Goal: Task Accomplishment & Management: Manage account settings

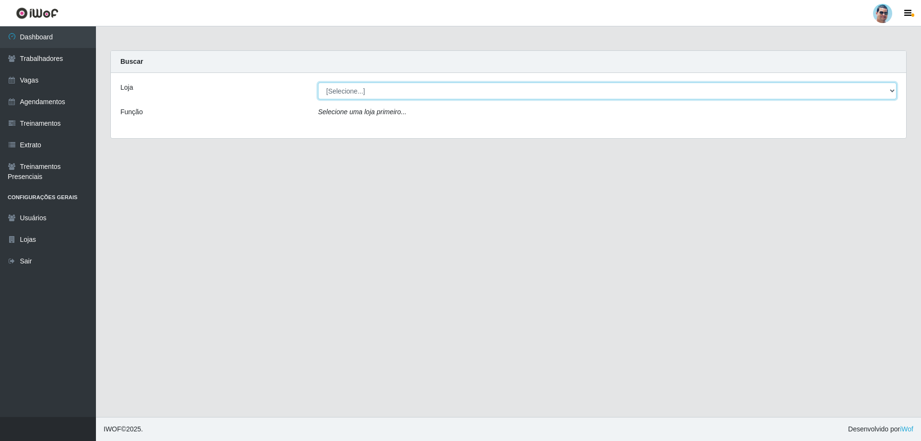
click at [343, 96] on select "[Selecione...] Mercadinho Extrabom" at bounding box center [607, 90] width 578 height 17
select select "175"
click at [318, 82] on select "[Selecione...] Mercadinho Extrabom" at bounding box center [607, 90] width 578 height 17
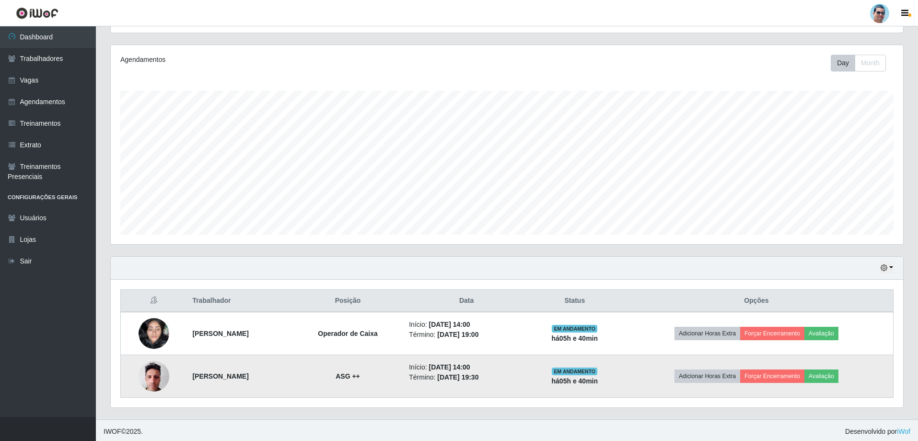
scroll to position [111, 0]
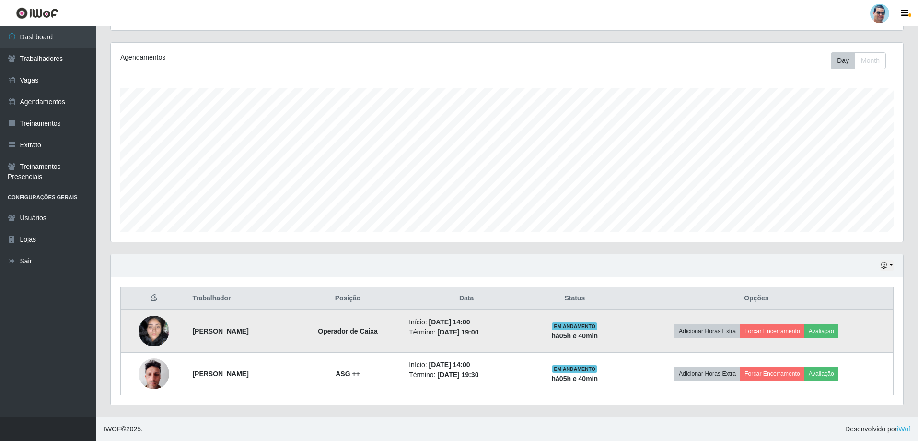
drag, startPoint x: 186, startPoint y: 329, endPoint x: 238, endPoint y: 325, distance: 52.5
click at [248, 330] on strong "[PERSON_NAME]" at bounding box center [220, 331] width 56 height 8
click at [238, 325] on td "[PERSON_NAME]" at bounding box center [240, 330] width 106 height 43
drag, startPoint x: 184, startPoint y: 329, endPoint x: 294, endPoint y: 343, distance: 110.4
click at [292, 343] on td "[PERSON_NAME]" at bounding box center [240, 330] width 106 height 43
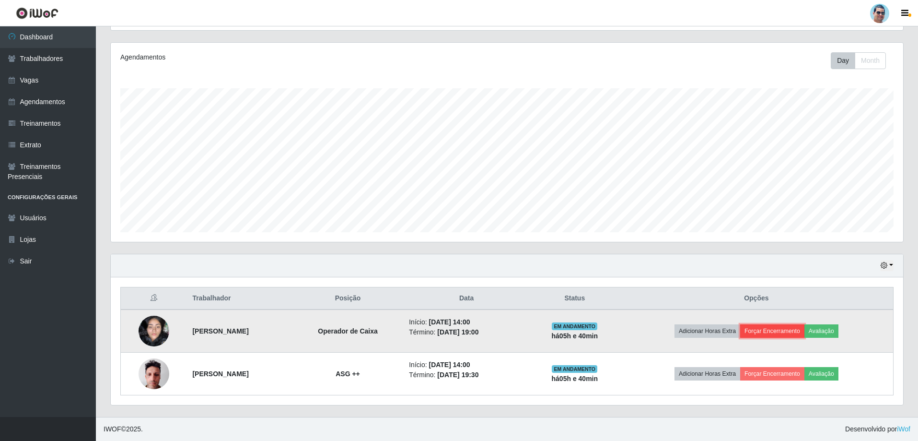
click at [770, 331] on button "Forçar Encerramento" at bounding box center [772, 330] width 64 height 13
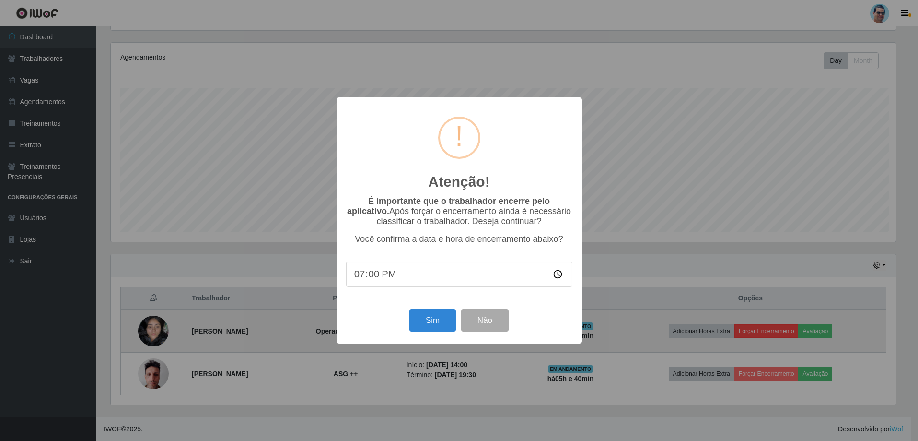
scroll to position [199, 788]
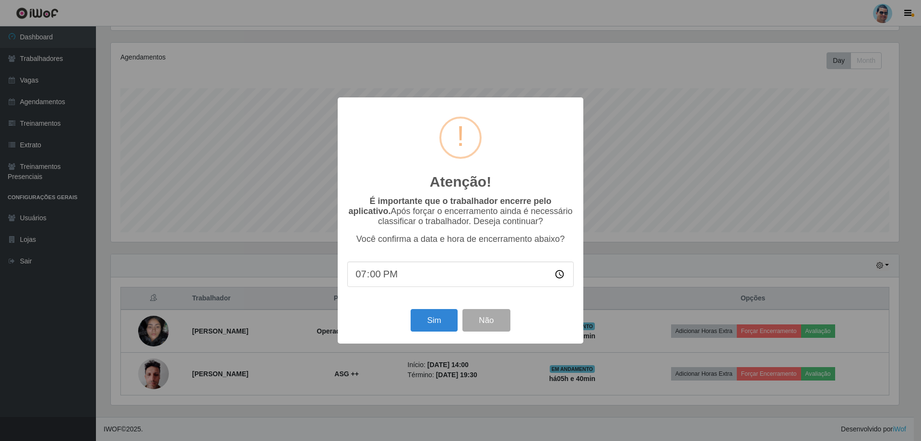
click at [372, 275] on input "19:00" at bounding box center [460, 273] width 226 height 25
type input "19:17"
click at [423, 329] on button "Sim" at bounding box center [434, 320] width 47 height 23
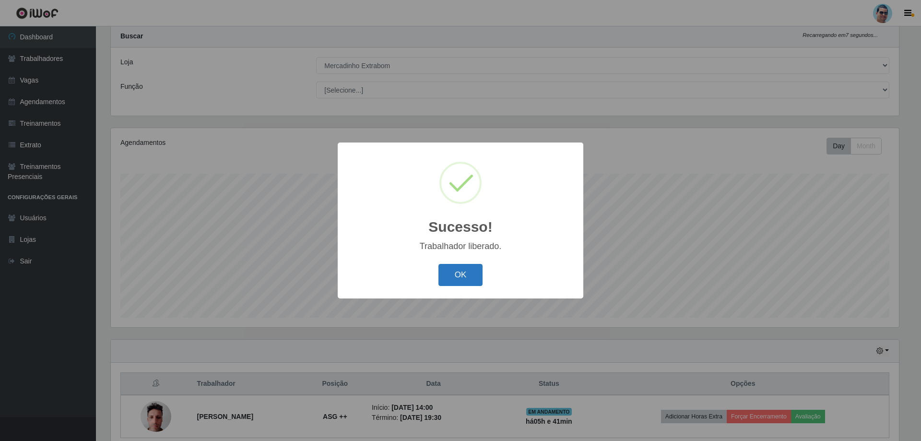
click at [451, 272] on button "OK" at bounding box center [460, 275] width 45 height 23
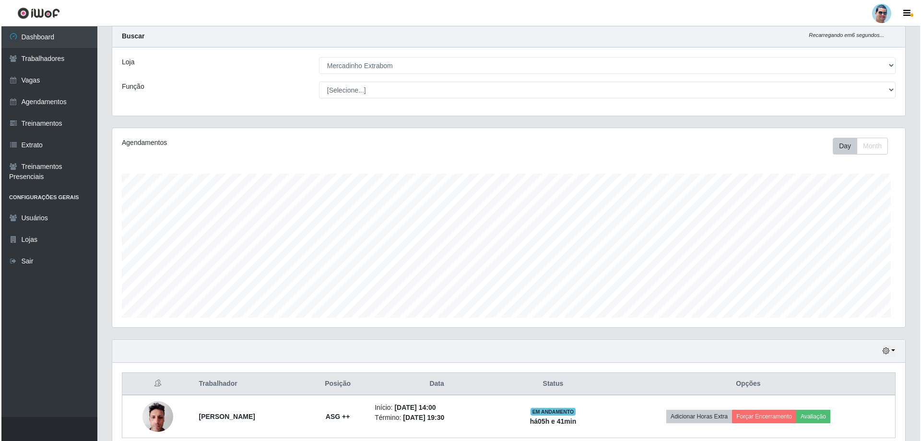
scroll to position [199, 793]
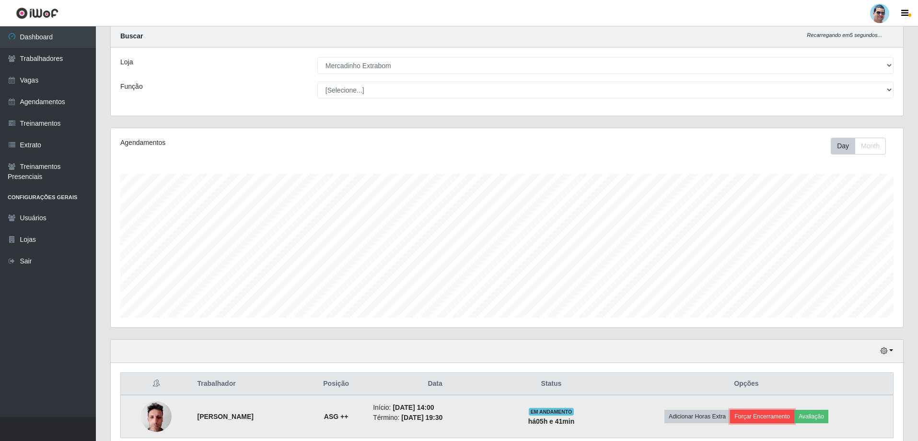
click at [779, 414] on button "Forçar Encerramento" at bounding box center [762, 416] width 64 height 13
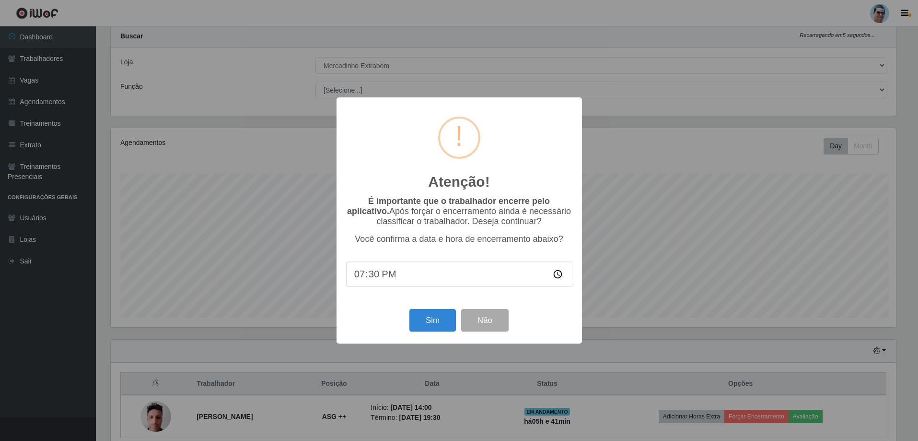
scroll to position [199, 788]
click at [425, 317] on button "Sim" at bounding box center [434, 320] width 47 height 23
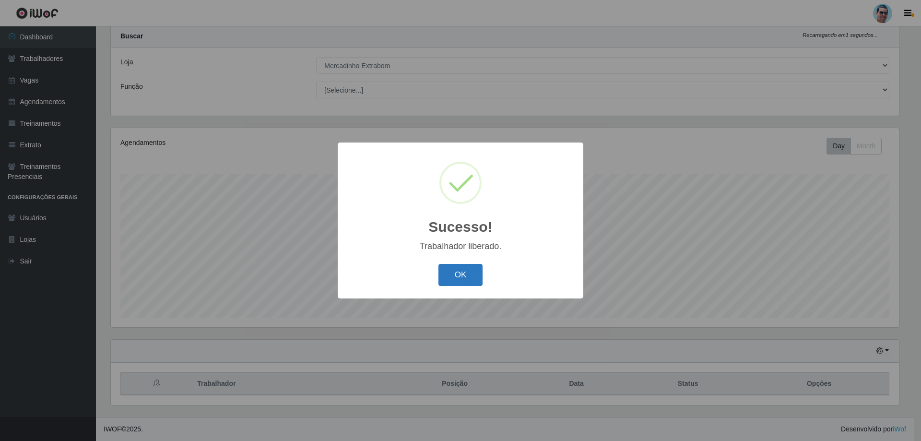
click at [453, 278] on button "OK" at bounding box center [460, 275] width 45 height 23
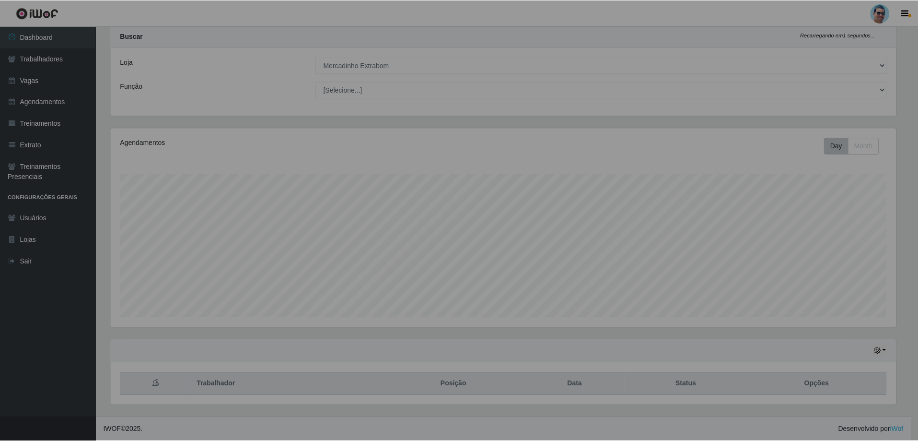
scroll to position [199, 793]
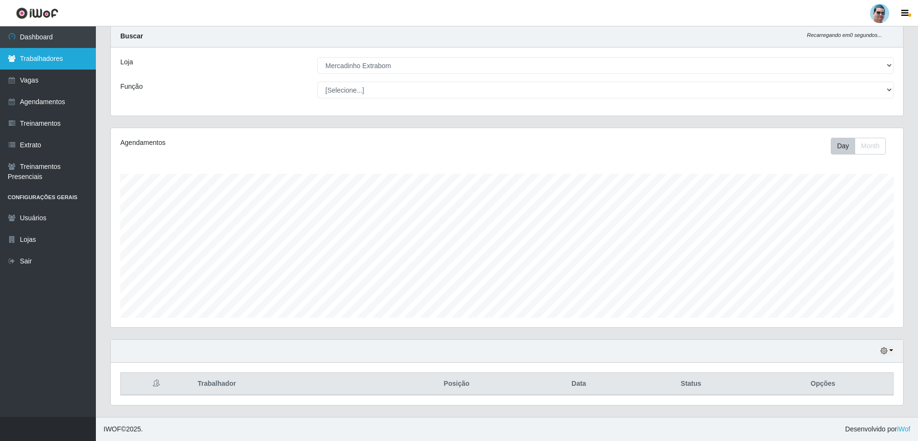
click at [64, 55] on link "Trabalhadores" at bounding box center [48, 59] width 96 height 22
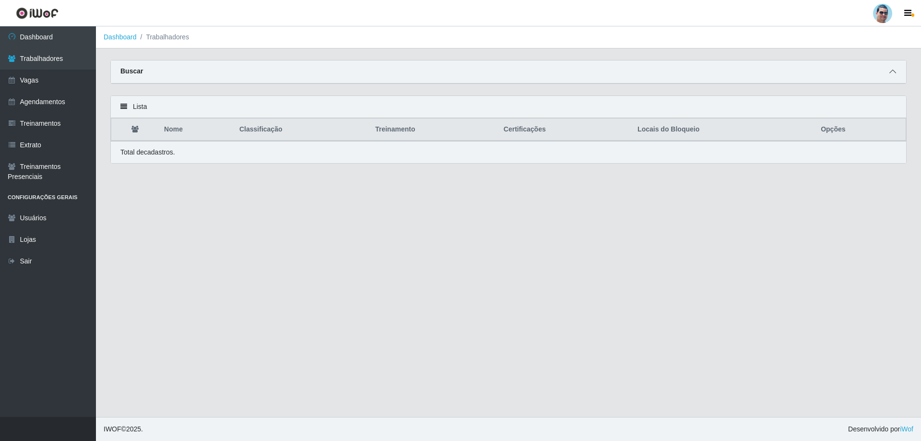
click at [895, 73] on icon at bounding box center [892, 71] width 7 height 7
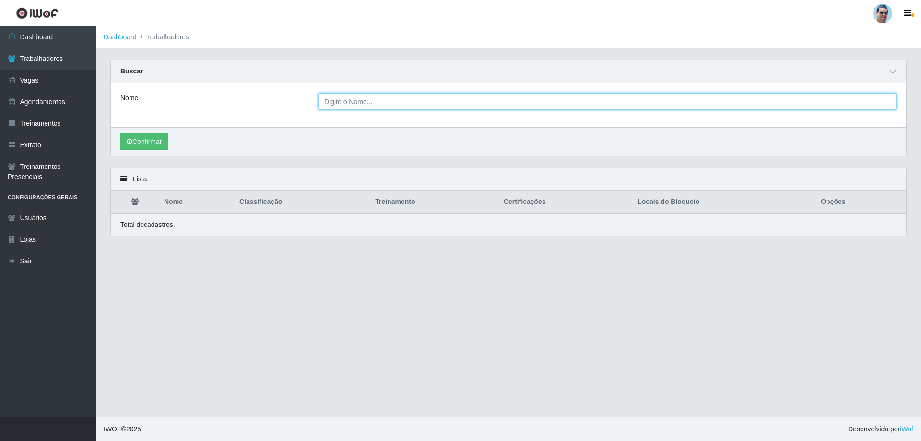
click at [351, 96] on input "Nome" at bounding box center [607, 101] width 578 height 17
drag, startPoint x: 436, startPoint y: 95, endPoint x: 385, endPoint y: 98, distance: 50.9
click at [385, 98] on input "Nome" at bounding box center [607, 101] width 578 height 17
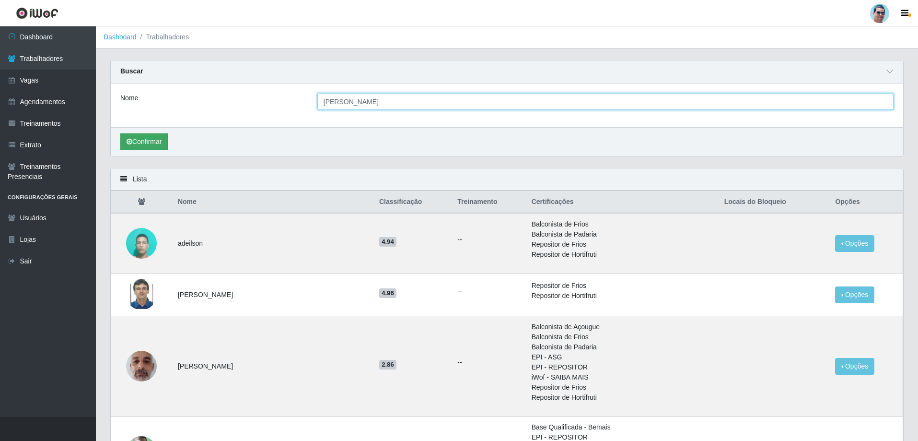
type input "[PERSON_NAME]"
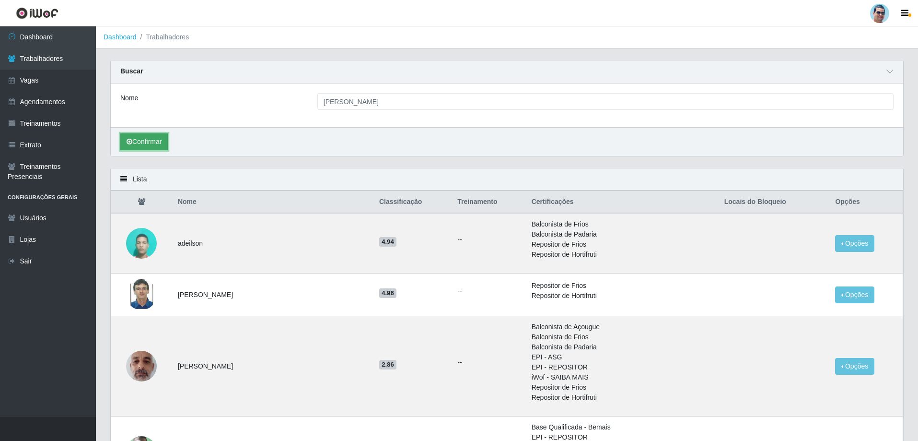
click at [156, 138] on button "Confirmar" at bounding box center [143, 141] width 47 height 17
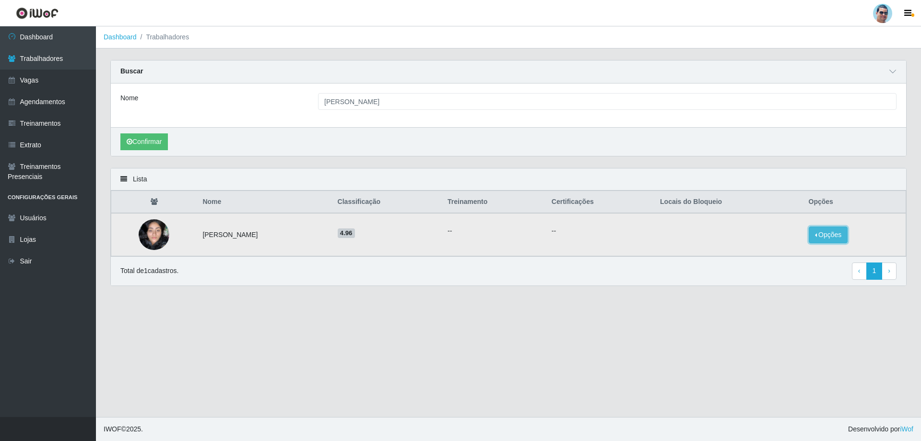
click at [825, 230] on button "Opções" at bounding box center [828, 234] width 39 height 17
click at [795, 220] on button "Bloquear - Empresa" at bounding box center [768, 224] width 77 height 20
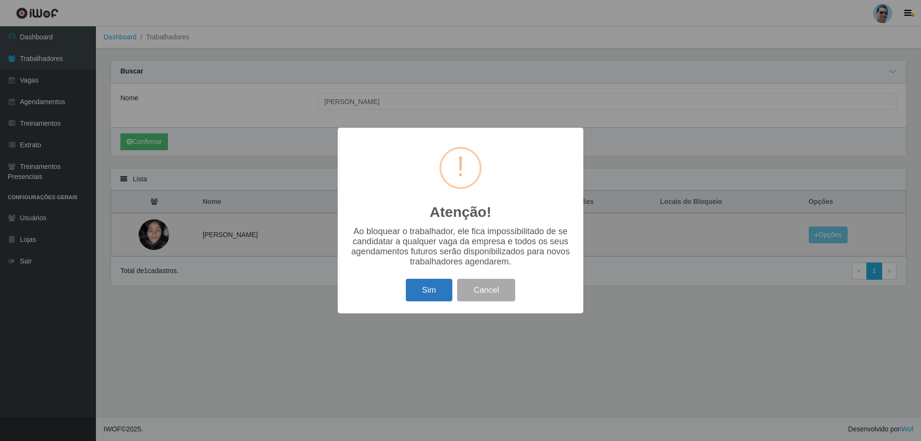
click at [447, 297] on button "Sim" at bounding box center [429, 290] width 47 height 23
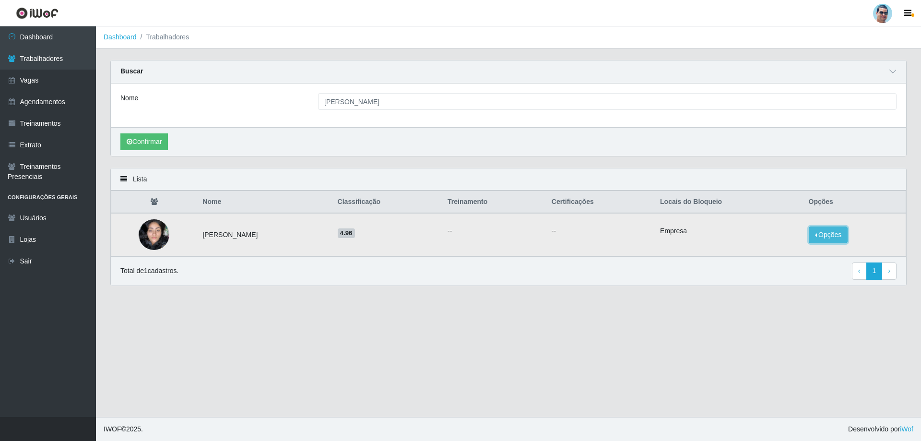
click at [837, 229] on button "Opções" at bounding box center [828, 234] width 39 height 17
click at [774, 240] on button "Bloquear - Loja" at bounding box center [763, 244] width 88 height 20
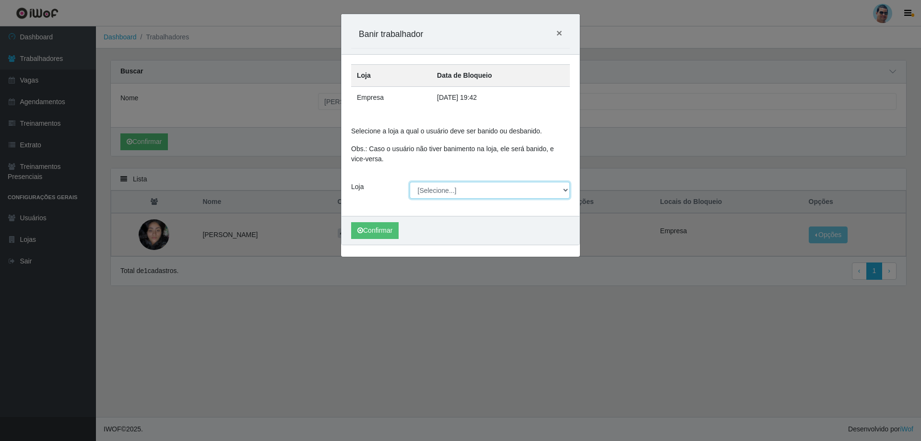
click at [431, 186] on select "[Selecione...] Mercadinho Extrabom" at bounding box center [490, 190] width 161 height 17
select select "175"
click at [410, 182] on select "[Selecione...] Mercadinho Extrabom" at bounding box center [490, 190] width 161 height 17
click at [387, 232] on button "Confirmar" at bounding box center [374, 230] width 47 height 17
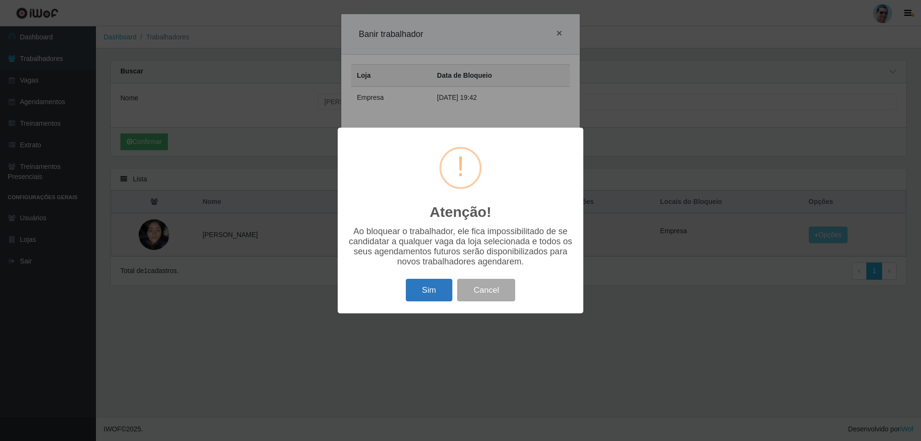
click at [442, 301] on button "Sim" at bounding box center [429, 290] width 47 height 23
